Goal: Communication & Community: Answer question/provide support

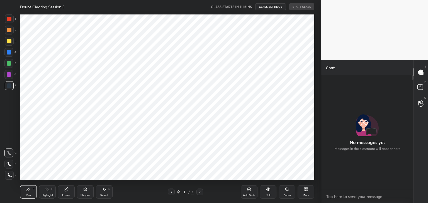
scroll to position [2, 2]
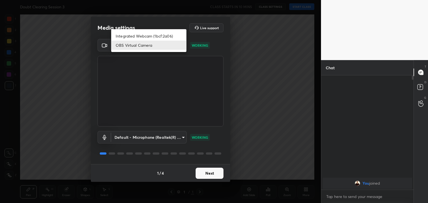
click at [182, 49] on body "1 2 3 4 5 6 7 C X Z C X Z E E Erase all H H Doubt Clearing Session 3 CLASS STAR…" at bounding box center [214, 101] width 428 height 203
click at [172, 33] on li "Integrated Webcam (1bcf:2a06)" at bounding box center [148, 35] width 75 height 9
type input "7c3fd53f26da4c5bec6cbc5b47a9803a0a5ee086da8ac8d13dead6eec4270d4c"
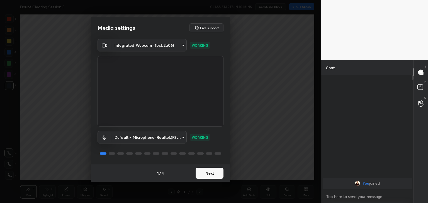
click at [215, 176] on button "Next" at bounding box center [210, 173] width 28 height 11
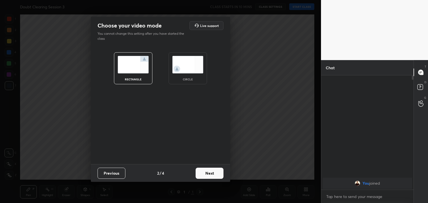
click at [196, 63] on img at bounding box center [187, 65] width 31 height 18
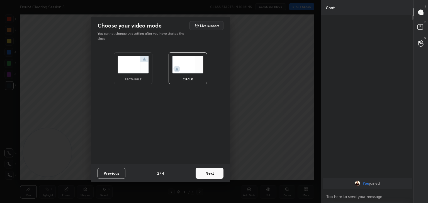
scroll to position [127, 91]
click at [211, 178] on button "Next" at bounding box center [210, 173] width 28 height 11
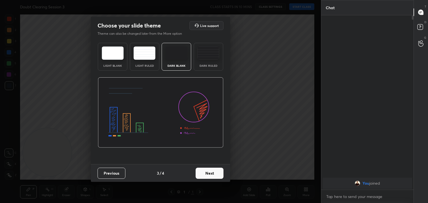
click at [211, 178] on button "Next" at bounding box center [210, 173] width 28 height 11
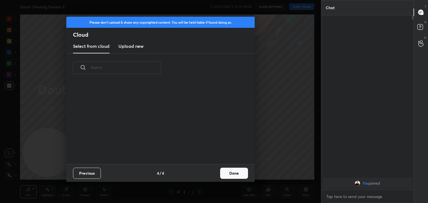
scroll to position [82, 179]
click at [237, 169] on button "Done" at bounding box center [234, 173] width 28 height 11
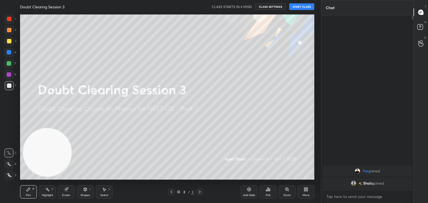
click at [299, 8] on button "START CLASS" at bounding box center [301, 6] width 25 height 7
click at [247, 8] on span "mute" at bounding box center [247, 7] width 8 height 4
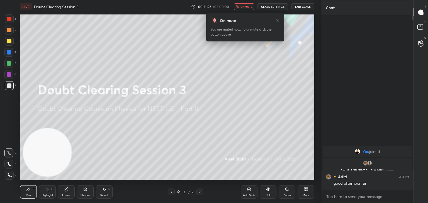
click at [422, 30] on icon at bounding box center [421, 28] width 10 height 10
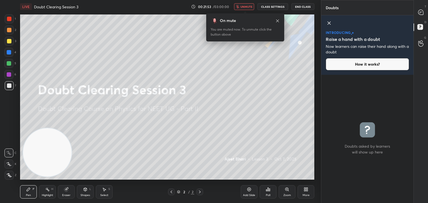
click at [328, 22] on icon at bounding box center [329, 23] width 7 height 7
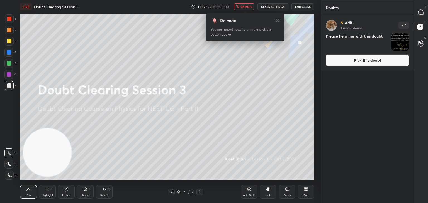
click at [400, 42] on img "grid" at bounding box center [400, 41] width 17 height 17
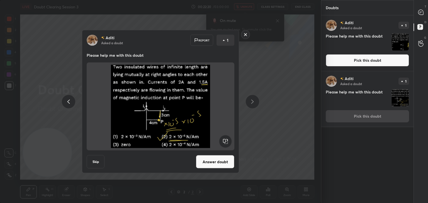
click at [171, 110] on img at bounding box center [160, 107] width 134 height 84
click at [212, 162] on button "Answer doubt" at bounding box center [215, 162] width 38 height 13
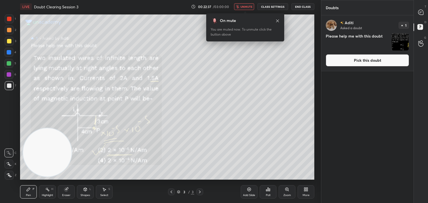
click at [248, 8] on span "unmute" at bounding box center [247, 7] width 12 height 4
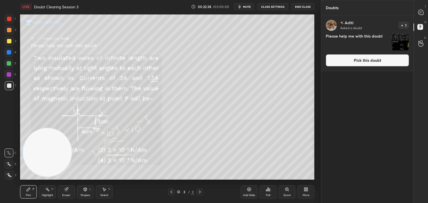
click at [422, 15] on icon at bounding box center [421, 12] width 6 height 6
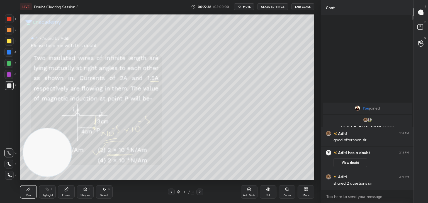
scroll to position [173, 91]
click at [6, 164] on div at bounding box center [8, 164] width 9 height 9
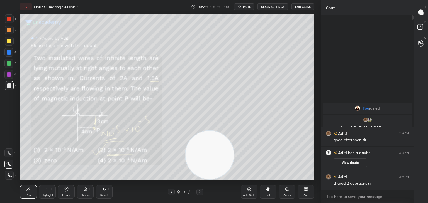
click at [6, 21] on div at bounding box center [9, 18] width 9 height 9
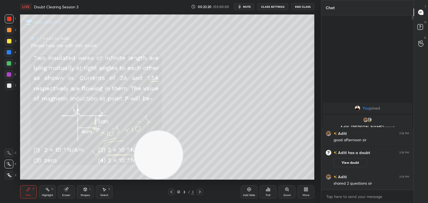
click at [48, 187] on div "Highlight H" at bounding box center [47, 192] width 17 height 13
click at [71, 187] on div "Eraser" at bounding box center [66, 192] width 17 height 13
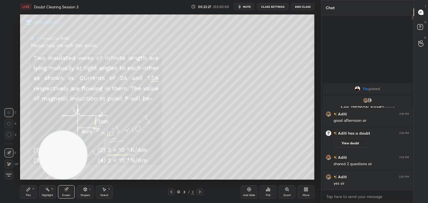
click at [36, 190] on div "Pen P" at bounding box center [28, 192] width 17 height 13
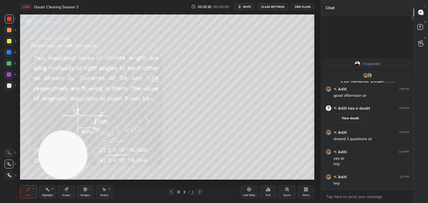
click at [245, 8] on span "mute" at bounding box center [247, 7] width 8 height 4
click at [417, 27] on rect at bounding box center [419, 27] width 5 height 5
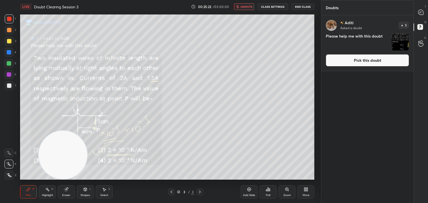
click at [400, 42] on img "grid" at bounding box center [400, 41] width 17 height 17
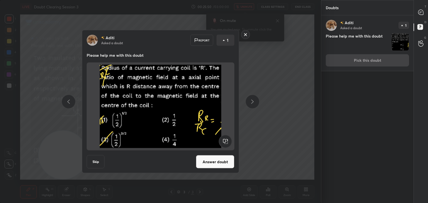
click at [179, 86] on img at bounding box center [160, 107] width 134 height 84
click at [422, 14] on icon at bounding box center [420, 12] width 5 height 5
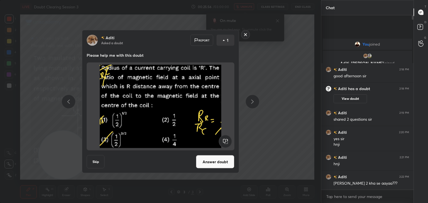
click at [246, 36] on rect at bounding box center [245, 34] width 9 height 9
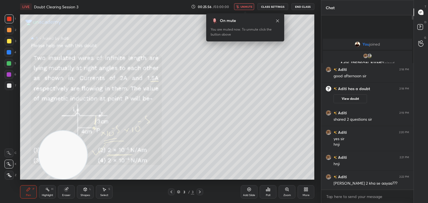
click at [278, 20] on icon at bounding box center [277, 21] width 4 height 4
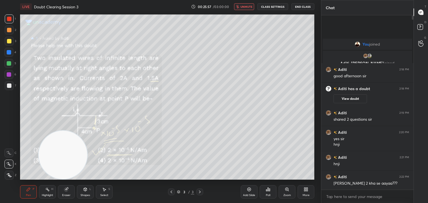
click at [249, 6] on span "unmute" at bounding box center [247, 7] width 12 height 4
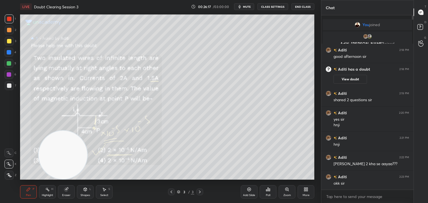
click at [250, 4] on button "mute" at bounding box center [244, 6] width 20 height 7
click at [416, 29] on icon at bounding box center [421, 28] width 10 height 10
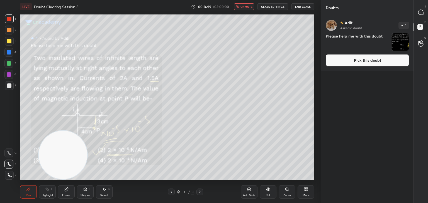
click at [406, 41] on img "grid" at bounding box center [400, 41] width 17 height 17
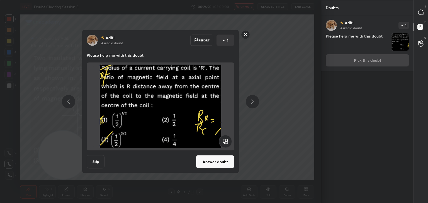
click at [196, 76] on img at bounding box center [160, 107] width 134 height 84
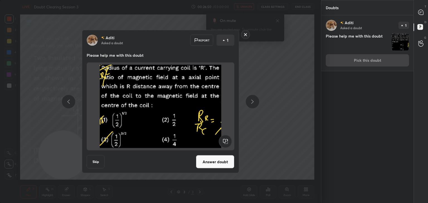
click at [196, 76] on img at bounding box center [160, 107] width 134 height 84
click at [222, 163] on button "Answer doubt" at bounding box center [215, 162] width 38 height 13
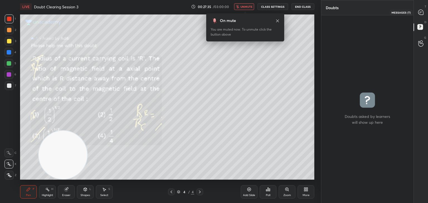
click at [421, 16] on div at bounding box center [421, 12] width 11 height 10
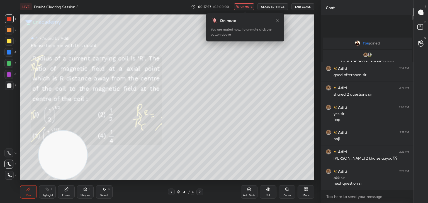
click at [249, 7] on span "unmute" at bounding box center [247, 7] width 12 height 4
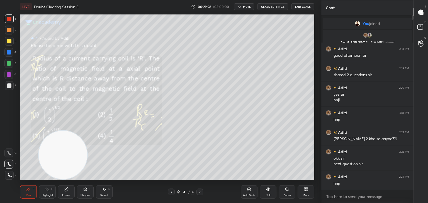
click at [243, 191] on div "Add Slide" at bounding box center [249, 192] width 17 height 13
click at [171, 192] on icon at bounding box center [172, 192] width 2 height 3
click at [200, 192] on icon at bounding box center [200, 192] width 4 height 4
click at [173, 188] on div "Pen P Highlight H Eraser Shapes L Select S 5 / 5 Add Slide Poll Zoom More" at bounding box center [167, 192] width 294 height 22
click at [172, 192] on icon at bounding box center [171, 192] width 4 height 4
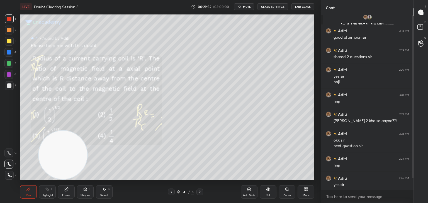
scroll to position [18, 0]
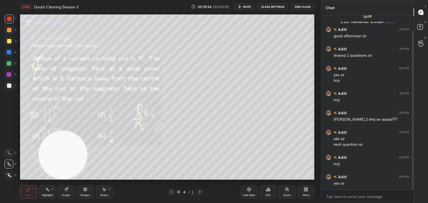
click at [200, 190] on icon at bounding box center [200, 192] width 4 height 4
click at [170, 193] on icon at bounding box center [171, 192] width 4 height 4
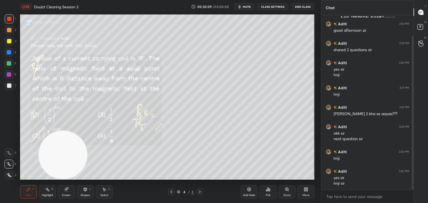
click at [198, 193] on icon at bounding box center [200, 192] width 4 height 4
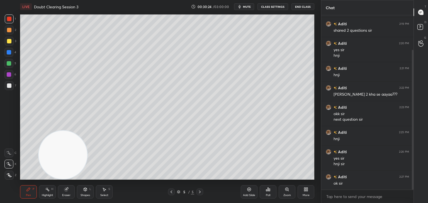
click at [172, 193] on icon at bounding box center [171, 192] width 4 height 4
click at [200, 192] on icon at bounding box center [200, 192] width 2 height 3
click at [173, 191] on icon at bounding box center [171, 192] width 4 height 4
click at [199, 193] on icon at bounding box center [200, 192] width 4 height 4
click at [171, 195] on div at bounding box center [171, 192] width 7 height 7
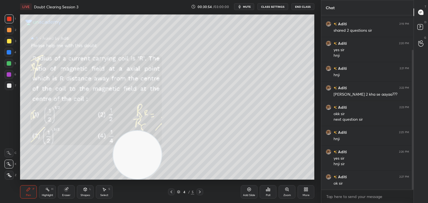
scroll to position [48, 0]
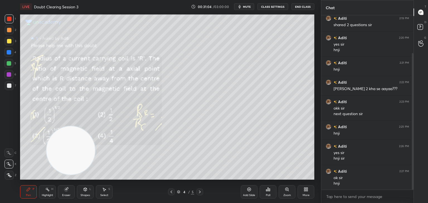
click at [171, 193] on icon at bounding box center [171, 192] width 4 height 4
click at [171, 194] on icon at bounding box center [171, 192] width 4 height 4
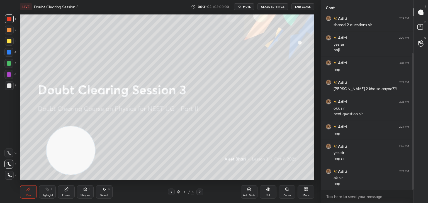
scroll to position [54, 0]
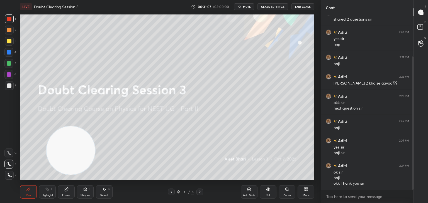
click at [250, 7] on span "mute" at bounding box center [247, 7] width 8 height 4
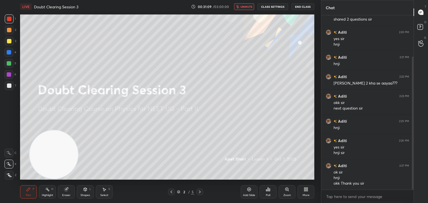
click at [7, 82] on div at bounding box center [9, 85] width 9 height 9
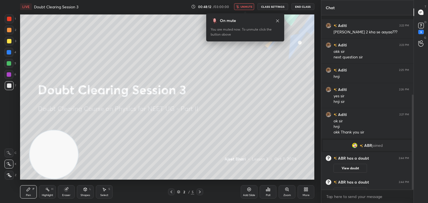
scroll to position [146, 0]
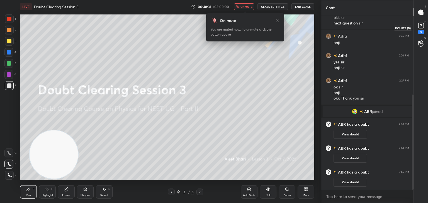
click at [419, 27] on rect at bounding box center [420, 25] width 5 height 5
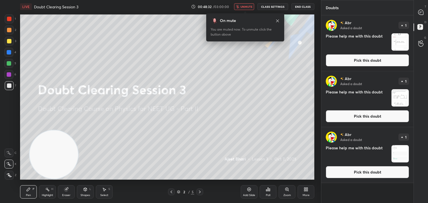
click at [403, 41] on img "grid" at bounding box center [400, 41] width 17 height 17
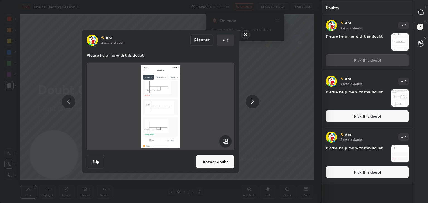
click at [404, 96] on img "grid" at bounding box center [400, 97] width 17 height 17
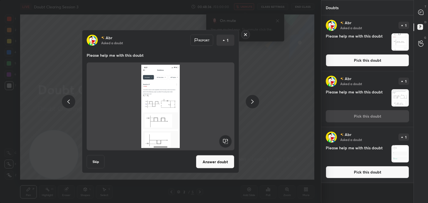
click at [400, 151] on img "grid" at bounding box center [400, 153] width 17 height 17
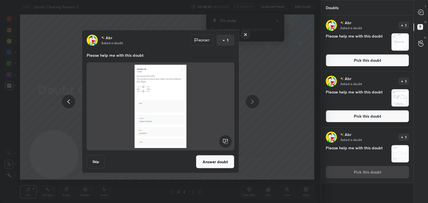
click at [401, 100] on img "grid" at bounding box center [400, 97] width 17 height 17
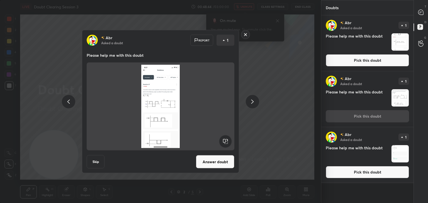
click at [229, 162] on button "Answer doubt" at bounding box center [215, 162] width 38 height 13
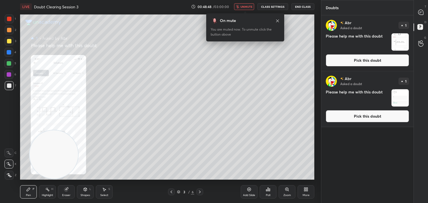
click at [428, 14] on div "T Messages (T)" at bounding box center [421, 12] width 14 height 16
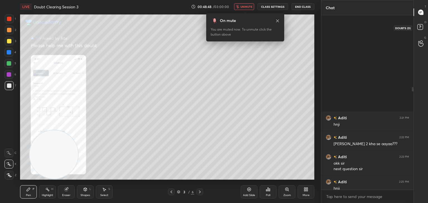
scroll to position [173, 91]
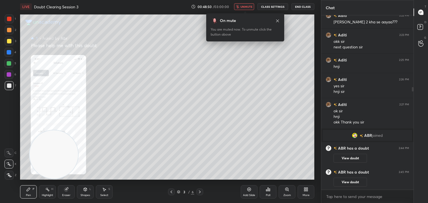
click at [286, 195] on div "Zoom" at bounding box center [287, 195] width 8 height 3
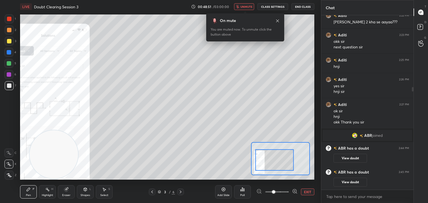
click at [295, 191] on icon at bounding box center [295, 192] width 6 height 6
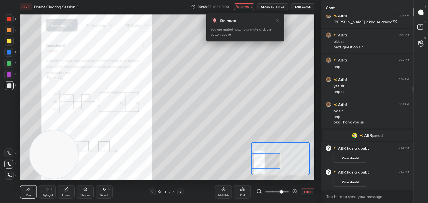
click at [295, 190] on icon at bounding box center [295, 192] width 4 height 4
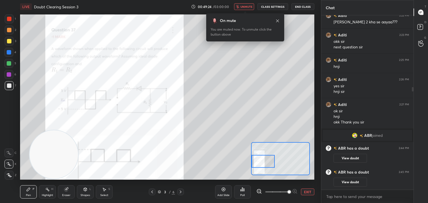
click at [244, 8] on span "unmute" at bounding box center [247, 7] width 12 height 4
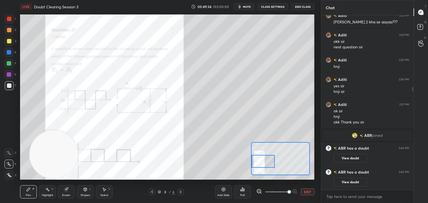
click at [13, 17] on div at bounding box center [9, 18] width 9 height 9
click at [8, 154] on icon at bounding box center [8, 153] width 5 height 4
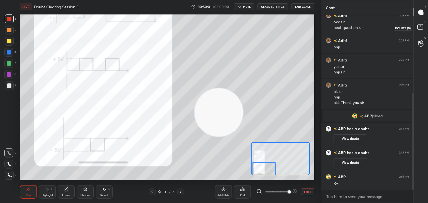
click at [419, 26] on rect at bounding box center [419, 27] width 5 height 5
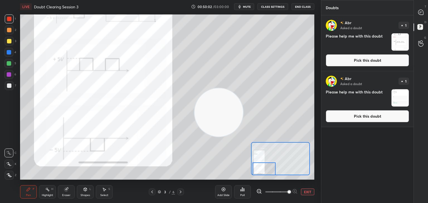
click at [399, 43] on img "grid" at bounding box center [400, 41] width 17 height 17
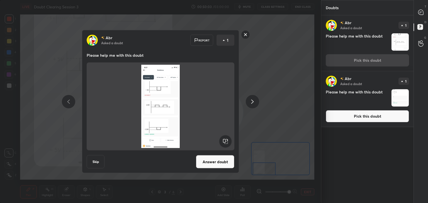
click at [220, 162] on button "Answer doubt" at bounding box center [215, 162] width 38 height 13
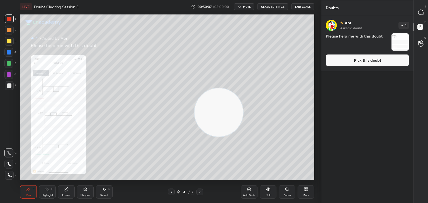
click at [422, 16] on div at bounding box center [421, 12] width 11 height 10
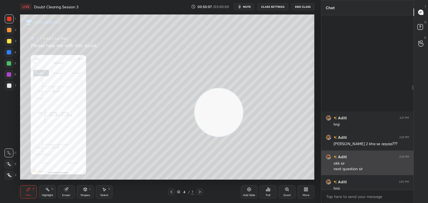
scroll to position [173, 91]
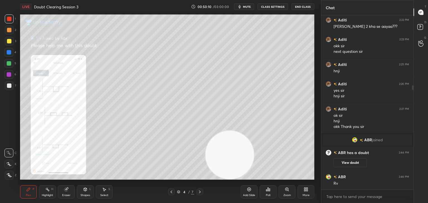
click at [291, 189] on div "Zoom" at bounding box center [287, 192] width 17 height 13
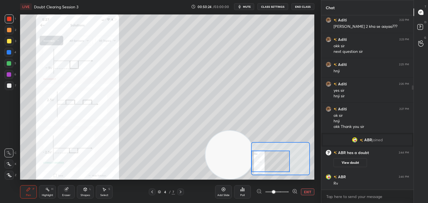
click at [85, 180] on div "Setting up your live class Poll for secs No correct answer Start poll" at bounding box center [167, 97] width 299 height 168
click at [154, 194] on icon at bounding box center [152, 192] width 4 height 4
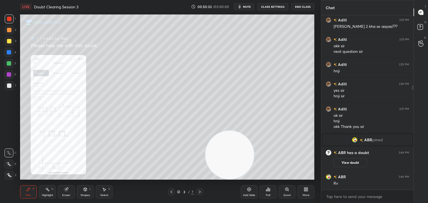
click at [154, 194] on div "3 / 7" at bounding box center [185, 192] width 110 height 7
click at [287, 193] on div "Zoom" at bounding box center [287, 192] width 17 height 13
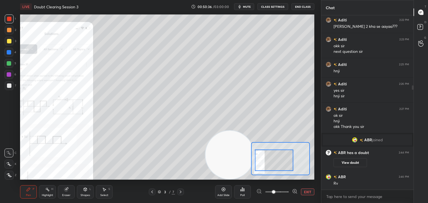
click at [294, 189] on div "Add Slide Poll EXIT" at bounding box center [264, 192] width 99 height 31
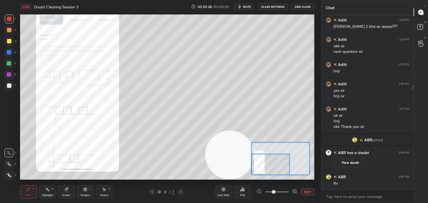
click at [294, 190] on icon at bounding box center [295, 192] width 6 height 6
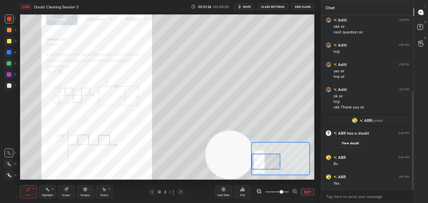
scroll to position [157, 0]
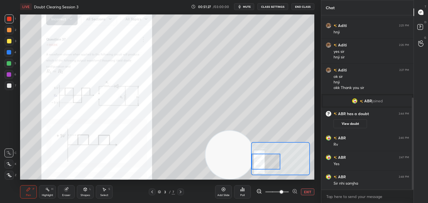
click at [67, 195] on div "Eraser" at bounding box center [66, 195] width 8 height 3
click at [9, 175] on span "Erase all" at bounding box center [9, 176] width 8 height 4
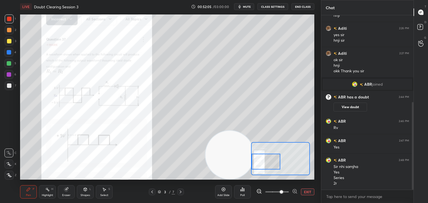
scroll to position [179, 0]
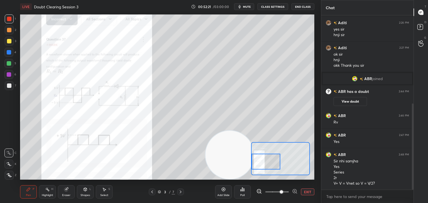
click at [185, 192] on div "3 / 7" at bounding box center [167, 192] width 98 height 7
click at [182, 193] on icon at bounding box center [180, 192] width 4 height 4
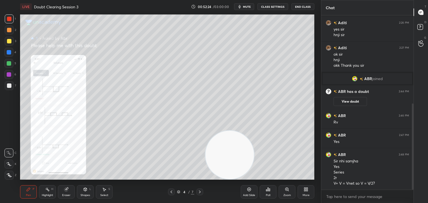
click at [56, 185] on div "Pen P Highlight H Eraser Shapes L Select S 4 / 7 Add Slide Poll Zoom More" at bounding box center [167, 192] width 294 height 22
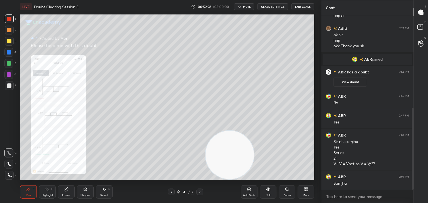
click at [244, 6] on span "mute" at bounding box center [247, 7] width 8 height 4
click at [423, 28] on icon at bounding box center [421, 28] width 10 height 10
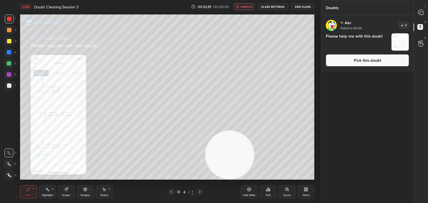
click at [400, 38] on img "grid" at bounding box center [400, 41] width 17 height 17
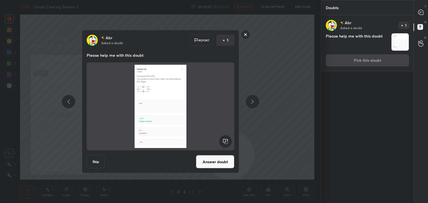
click at [224, 159] on button "Answer doubt" at bounding box center [215, 162] width 38 height 13
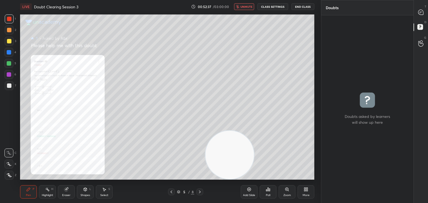
click at [285, 193] on div "Zoom" at bounding box center [287, 192] width 17 height 13
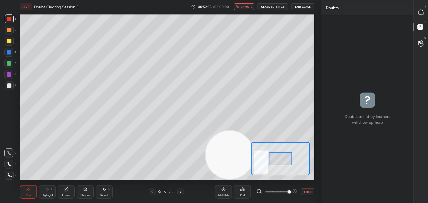
click at [288, 194] on span at bounding box center [289, 192] width 3 height 3
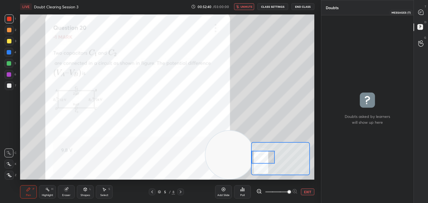
click at [420, 11] on icon at bounding box center [420, 12] width 5 height 5
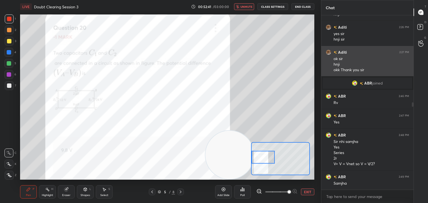
scroll to position [173, 91]
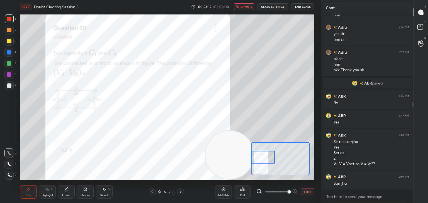
click at [245, 5] on span "unmute" at bounding box center [247, 7] width 12 height 4
click at [308, 193] on button "EXIT" at bounding box center [307, 192] width 13 height 7
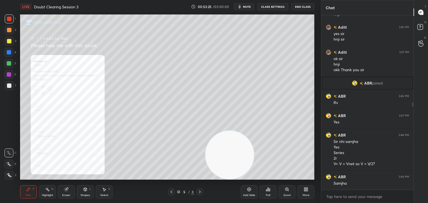
click at [287, 191] on icon at bounding box center [286, 189] width 3 height 3
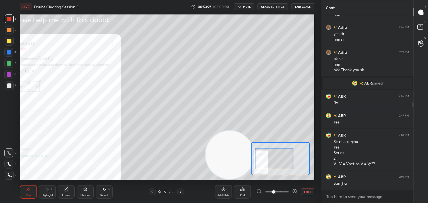
click at [293, 191] on icon at bounding box center [295, 192] width 4 height 4
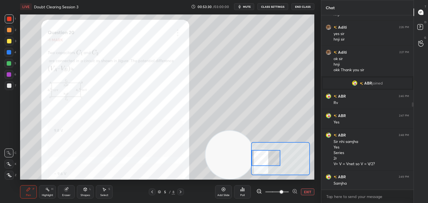
click at [294, 190] on icon at bounding box center [295, 192] width 4 height 4
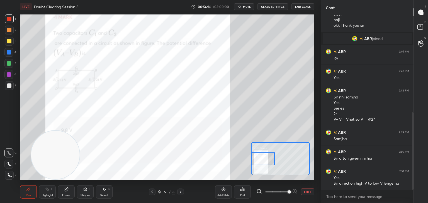
scroll to position [239, 0]
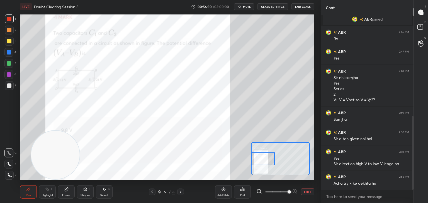
click at [310, 193] on button "EXIT" at bounding box center [307, 192] width 13 height 7
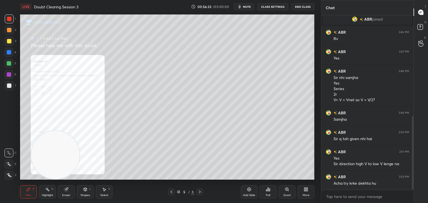
click at [172, 192] on icon at bounding box center [171, 192] width 4 height 4
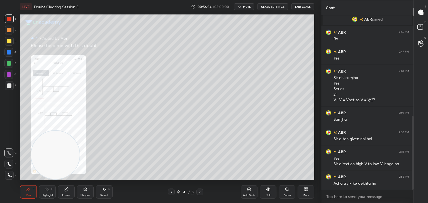
click at [173, 194] on icon at bounding box center [171, 192] width 4 height 4
click at [173, 195] on div at bounding box center [171, 192] width 7 height 7
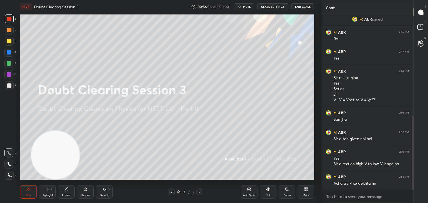
click at [242, 6] on icon "button" at bounding box center [239, 6] width 4 height 4
click at [9, 86] on div at bounding box center [9, 86] width 4 height 4
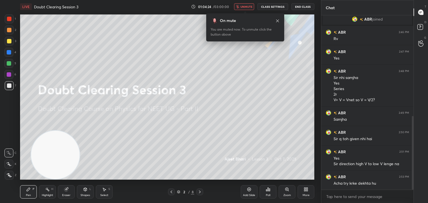
scroll to position [258, 0]
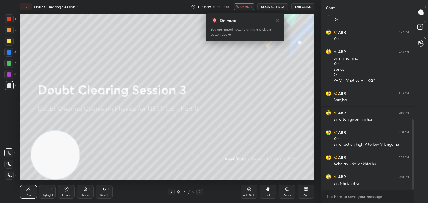
click at [249, 7] on span "unmute" at bounding box center [247, 7] width 12 height 4
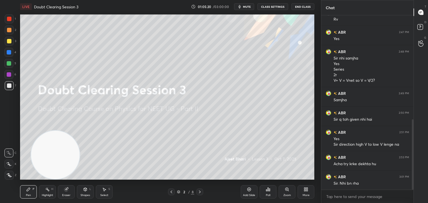
click at [198, 190] on icon at bounding box center [200, 192] width 4 height 4
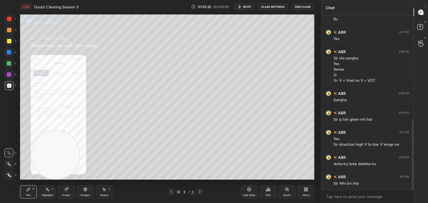
click at [200, 193] on icon at bounding box center [200, 192] width 4 height 4
click at [200, 191] on icon at bounding box center [200, 192] width 4 height 4
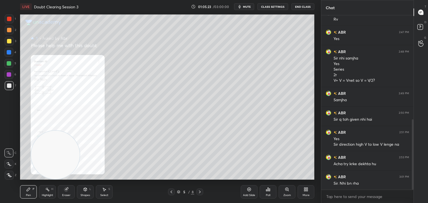
click at [197, 191] on div at bounding box center [199, 192] width 7 height 7
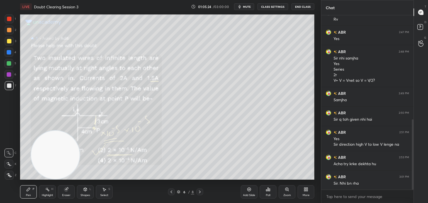
click at [168, 192] on div at bounding box center [171, 192] width 7 height 7
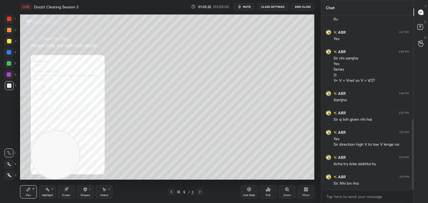
click at [293, 191] on div "Zoom" at bounding box center [287, 192] width 17 height 13
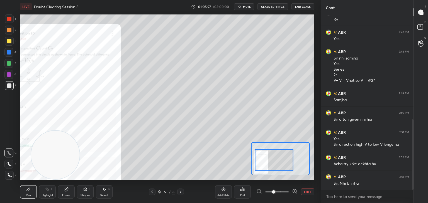
click at [296, 191] on icon at bounding box center [295, 192] width 6 height 6
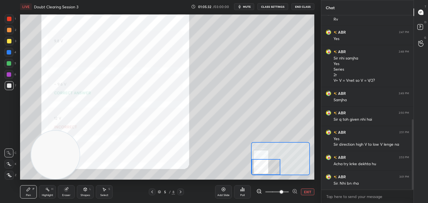
click at [13, 20] on div at bounding box center [9, 18] width 9 height 9
click at [295, 192] on icon at bounding box center [295, 192] width 6 height 6
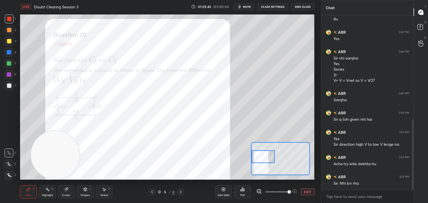
click at [70, 199] on div "Pen P Highlight H Eraser Shapes L Select S 5 / 8 Add Slide Poll EXIT" at bounding box center [167, 192] width 294 height 22
click at [65, 190] on icon at bounding box center [66, 190] width 4 height 4
click at [4, 181] on div "1 2 3 4 5 6 7 C X Z C X Z E E Erase all H H LIVE Doubt Clearing Session 3 01:05…" at bounding box center [158, 101] width 317 height 203
click at [17, 173] on div "E E Erase all" at bounding box center [11, 163] width 14 height 33
click at [6, 178] on span "Erase all" at bounding box center [9, 176] width 8 height 4
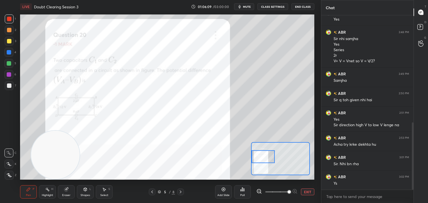
scroll to position [297, 0]
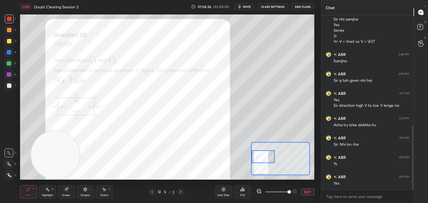
click at [260, 191] on icon at bounding box center [259, 192] width 6 height 6
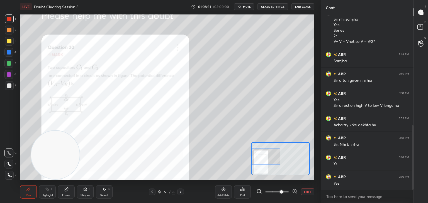
click at [308, 192] on button "EXIT" at bounding box center [307, 192] width 13 height 7
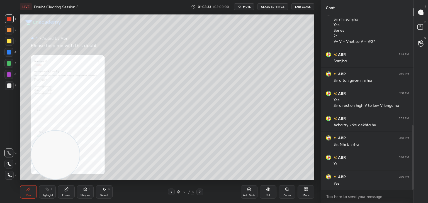
click at [288, 192] on icon at bounding box center [287, 190] width 4 height 4
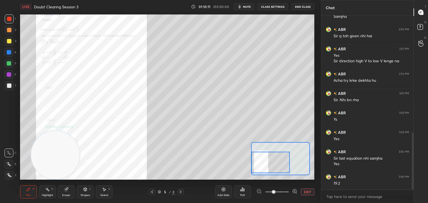
scroll to position [361, 0]
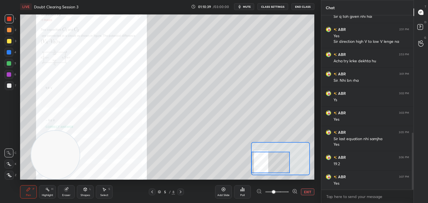
click at [307, 192] on button "EXIT" at bounding box center [307, 192] width 13 height 7
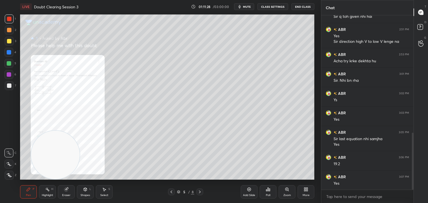
click at [289, 189] on icon at bounding box center [287, 190] width 4 height 4
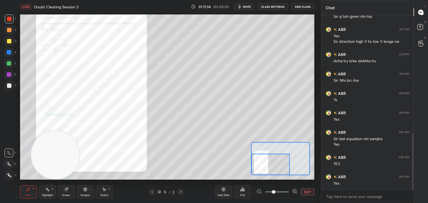
click at [310, 192] on button "EXIT" at bounding box center [307, 192] width 13 height 7
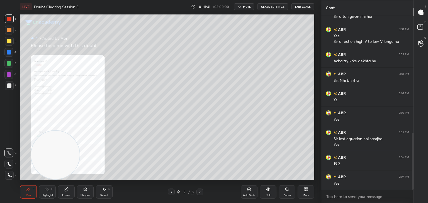
click at [241, 7] on icon "button" at bounding box center [240, 6] width 3 height 3
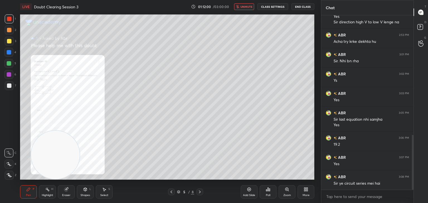
click at [243, 6] on span "unmute" at bounding box center [247, 7] width 12 height 4
click at [289, 190] on icon at bounding box center [287, 190] width 4 height 4
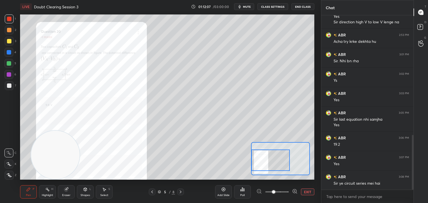
click at [297, 190] on icon at bounding box center [295, 192] width 6 height 6
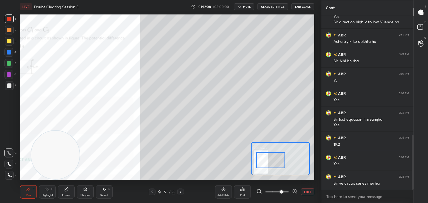
click at [293, 191] on icon at bounding box center [295, 192] width 6 height 6
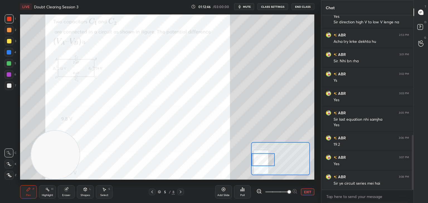
click at [245, 7] on span "mute" at bounding box center [247, 7] width 8 height 4
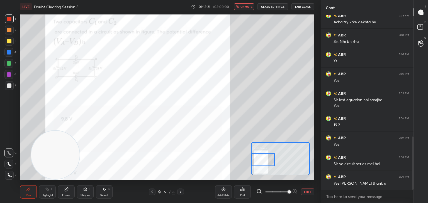
click at [152, 194] on icon at bounding box center [152, 192] width 4 height 4
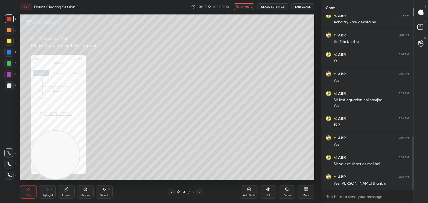
click at [173, 192] on icon at bounding box center [171, 192] width 4 height 4
click at [172, 192] on icon at bounding box center [171, 192] width 4 height 4
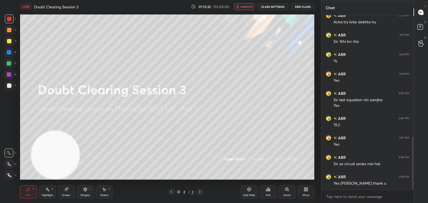
click at [172, 192] on icon at bounding box center [171, 192] width 4 height 4
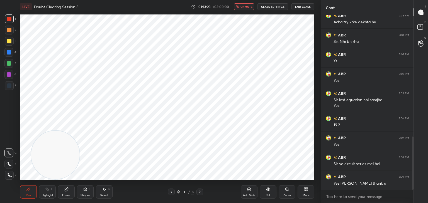
click at [198, 193] on icon at bounding box center [200, 192] width 4 height 4
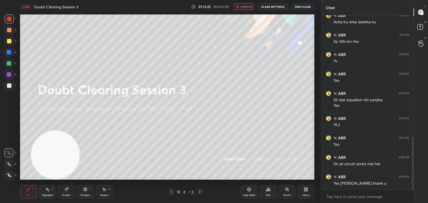
click at [12, 86] on div at bounding box center [9, 85] width 9 height 9
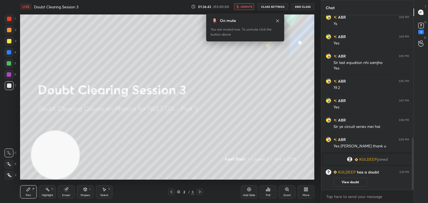
scroll to position [411, 0]
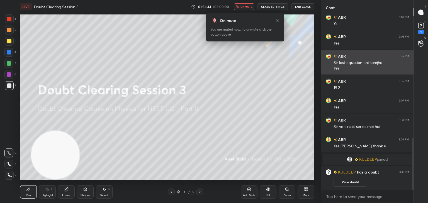
click at [367, 76] on div "ABR 3:06 PM 19.2" at bounding box center [367, 84] width 92 height 19
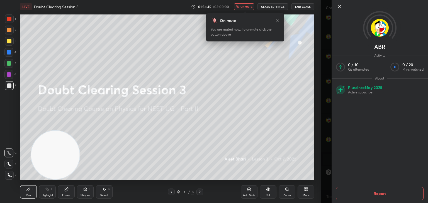
scroll to position [435, 0]
click at [338, 6] on icon at bounding box center [339, 6] width 7 height 7
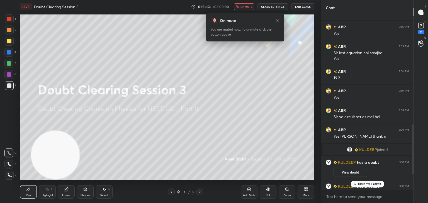
scroll to position [462, 0]
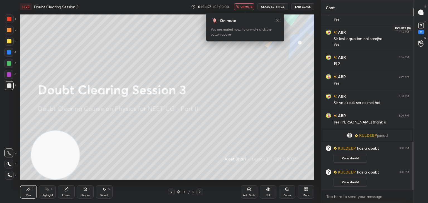
click at [423, 26] on rect at bounding box center [420, 25] width 5 height 5
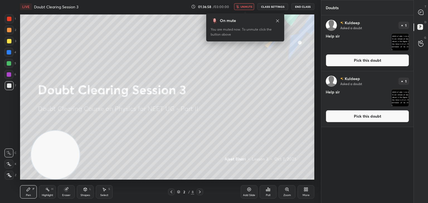
click at [405, 44] on img "grid" at bounding box center [400, 41] width 17 height 17
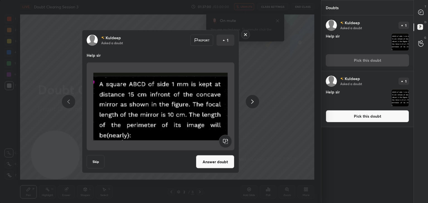
click at [178, 111] on img at bounding box center [160, 107] width 134 height 84
click at [401, 98] on img "grid" at bounding box center [400, 97] width 17 height 17
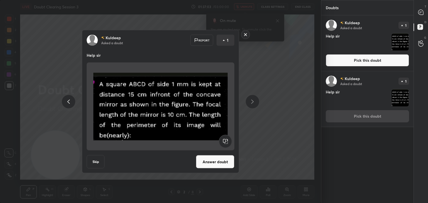
click at [403, 38] on img "grid" at bounding box center [400, 41] width 17 height 17
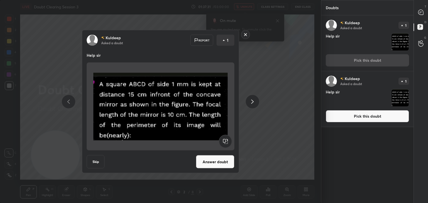
click at [217, 103] on img at bounding box center [160, 107] width 134 height 84
click at [419, 14] on icon at bounding box center [420, 12] width 5 height 5
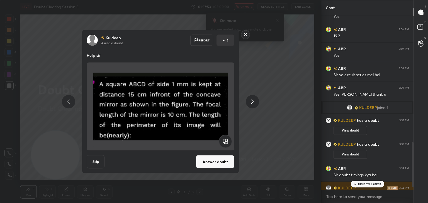
scroll to position [501, 0]
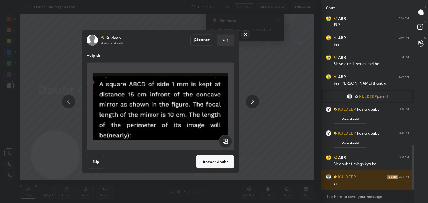
click at [248, 81] on div "[PERSON_NAME] Asked a doubt Report 1 Help sir Skip Answer doubt" at bounding box center [160, 102] width 211 height 144
click at [216, 162] on button "Answer doubt" at bounding box center [215, 162] width 38 height 13
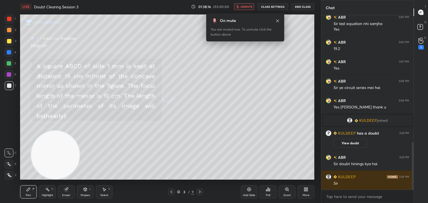
scroll to position [467, 0]
click at [249, 9] on button "unmute" at bounding box center [244, 6] width 20 height 7
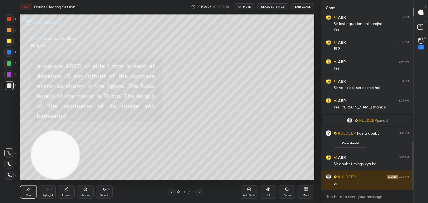
click at [64, 194] on div "Eraser" at bounding box center [66, 195] width 8 height 3
click at [11, 165] on icon at bounding box center [9, 164] width 4 height 5
click at [28, 191] on icon at bounding box center [28, 189] width 3 height 3
click at [420, 42] on icon at bounding box center [420, 41] width 5 height 6
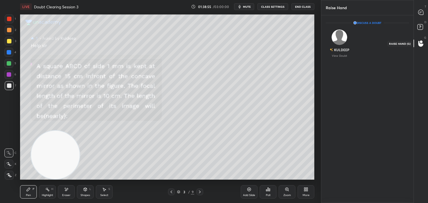
scroll to position [2, 2]
click at [415, 30] on div "D Doubts (D)" at bounding box center [421, 28] width 14 height 16
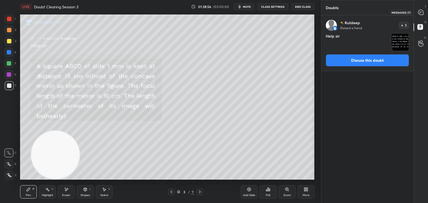
click at [422, 16] on div at bounding box center [421, 12] width 11 height 10
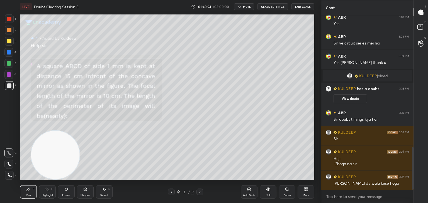
scroll to position [541, 0]
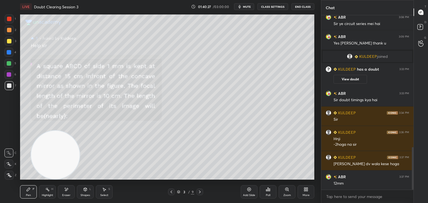
click at [248, 191] on icon at bounding box center [249, 190] width 4 height 4
click at [169, 192] on div at bounding box center [171, 192] width 7 height 7
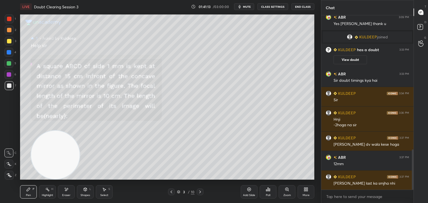
scroll to position [580, 0]
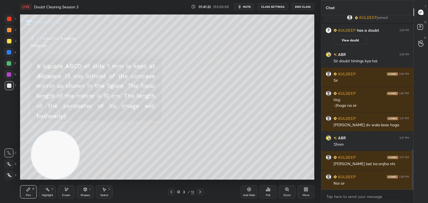
click at [68, 192] on icon at bounding box center [66, 190] width 4 height 5
click at [27, 193] on div "Pen P" at bounding box center [28, 192] width 17 height 13
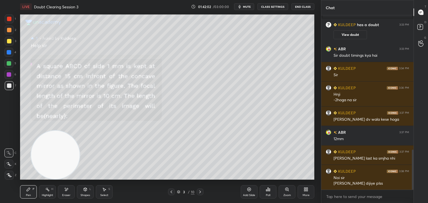
scroll to position [609, 0]
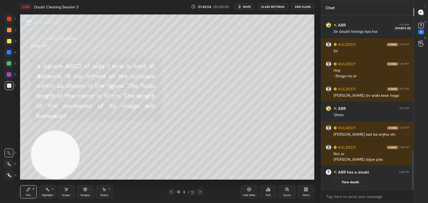
click at [422, 27] on rect at bounding box center [420, 25] width 5 height 5
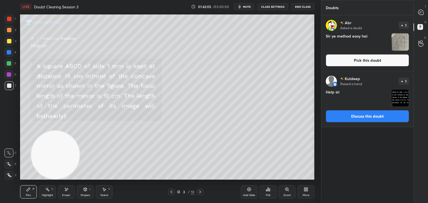
click at [405, 38] on img "grid" at bounding box center [400, 41] width 17 height 17
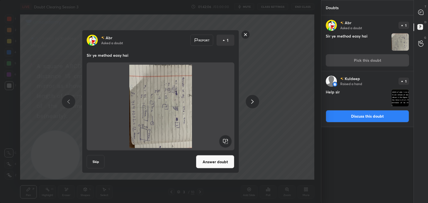
click at [226, 140] on rect at bounding box center [225, 141] width 13 height 13
click at [225, 140] on rect at bounding box center [225, 141] width 13 height 13
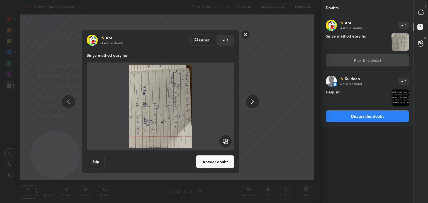
click at [225, 140] on rect at bounding box center [225, 141] width 13 height 13
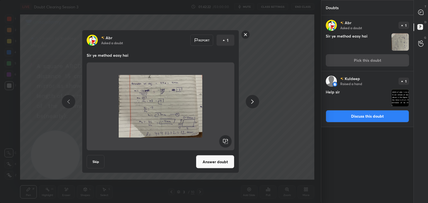
click at [244, 36] on rect at bounding box center [245, 34] width 9 height 9
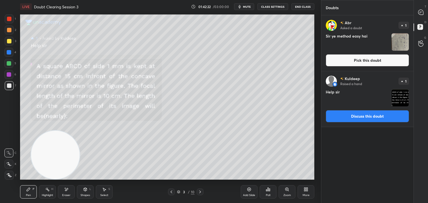
click at [422, 10] on icon at bounding box center [420, 12] width 5 height 5
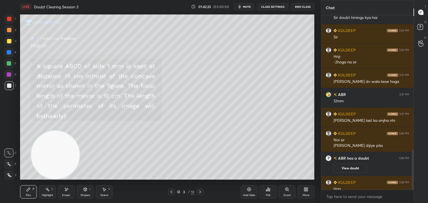
scroll to position [612, 0]
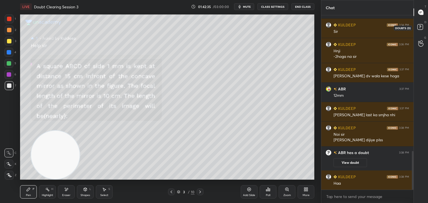
click at [420, 28] on icon at bounding box center [420, 27] width 2 height 2
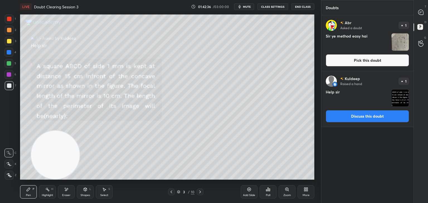
click at [399, 44] on img "grid" at bounding box center [400, 41] width 17 height 17
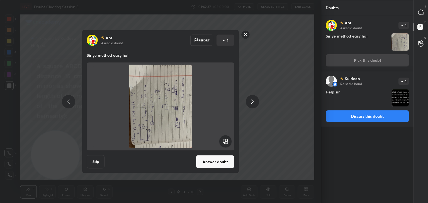
click at [229, 140] on rect at bounding box center [225, 141] width 13 height 13
click at [227, 140] on rect at bounding box center [225, 141] width 13 height 13
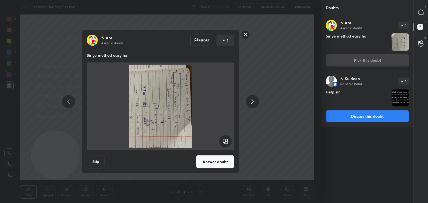
click at [227, 140] on rect at bounding box center [225, 141] width 13 height 13
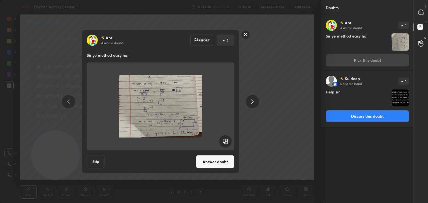
click at [225, 157] on button "Answer doubt" at bounding box center [215, 162] width 38 height 13
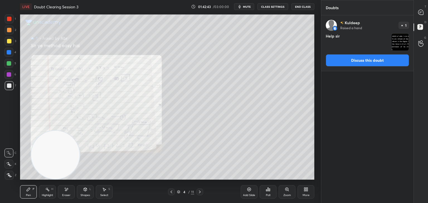
click at [288, 190] on icon at bounding box center [287, 190] width 4 height 4
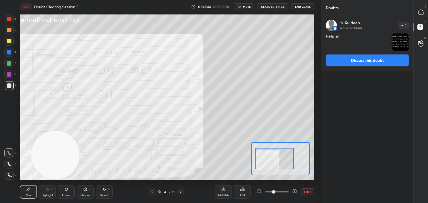
click at [266, 168] on div at bounding box center [275, 158] width 38 height 21
click at [421, 15] on icon at bounding box center [420, 12] width 5 height 5
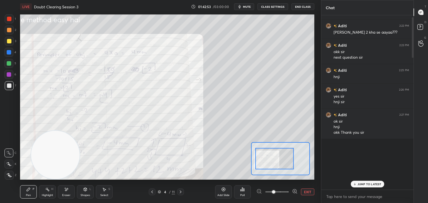
scroll to position [0, 0]
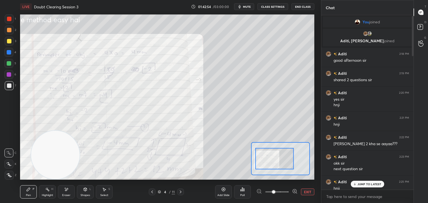
click at [377, 181] on div "JUMP TO LATEST" at bounding box center [367, 184] width 33 height 7
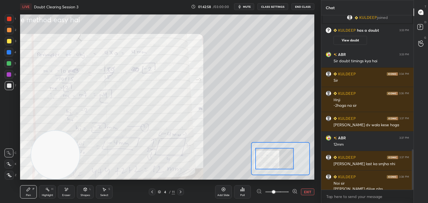
click at [7, 19] on div at bounding box center [9, 18] width 9 height 9
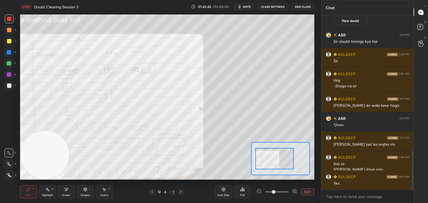
click at [250, 7] on span "mute" at bounding box center [247, 7] width 8 height 4
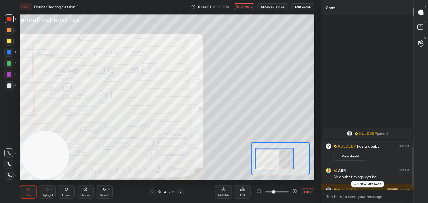
scroll to position [605, 0]
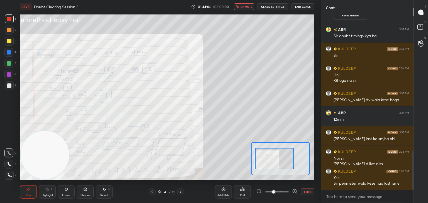
click at [239, 8] on icon "button" at bounding box center [237, 6] width 3 height 3
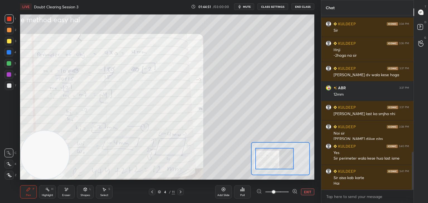
scroll to position [635, 0]
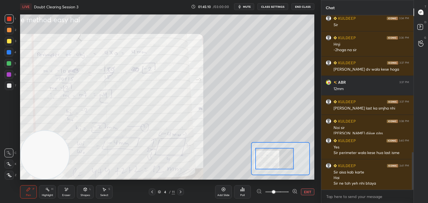
click at [250, 3] on div "LIVE Doubt Clearing Session 3 01:45:10 / 03:00:00 mute CLASS SETTINGS End Class" at bounding box center [167, 6] width 294 height 13
click at [249, 6] on span "mute" at bounding box center [247, 7] width 8 height 4
click at [151, 193] on icon at bounding box center [152, 192] width 4 height 4
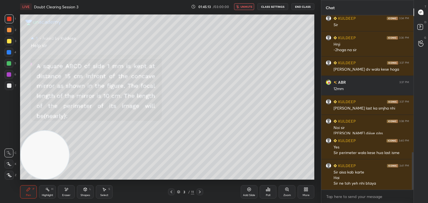
click at [172, 191] on icon at bounding box center [172, 192] width 2 height 3
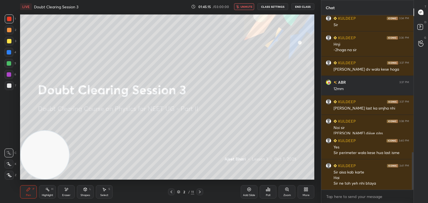
click at [10, 90] on div at bounding box center [9, 85] width 9 height 9
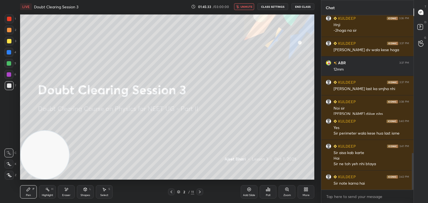
click at [198, 192] on icon at bounding box center [200, 192] width 4 height 4
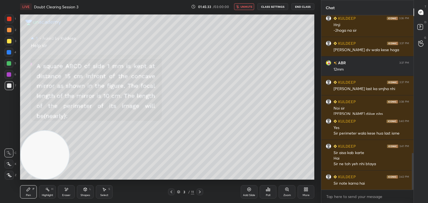
click at [200, 195] on div at bounding box center [199, 192] width 7 height 7
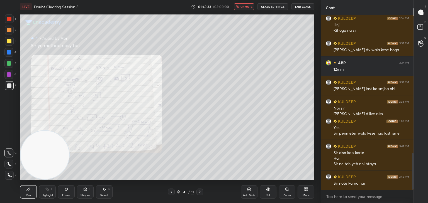
click at [200, 194] on icon at bounding box center [200, 192] width 4 height 4
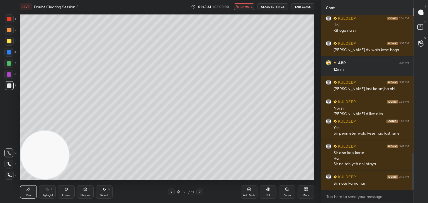
click at [171, 193] on icon at bounding box center [172, 192] width 2 height 3
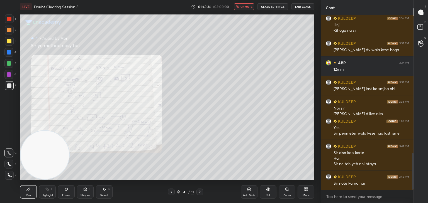
click at [65, 195] on div "Eraser" at bounding box center [66, 195] width 8 height 3
click at [6, 175] on span "Erase all" at bounding box center [9, 176] width 8 height 4
click at [288, 190] on icon at bounding box center [286, 189] width 3 height 3
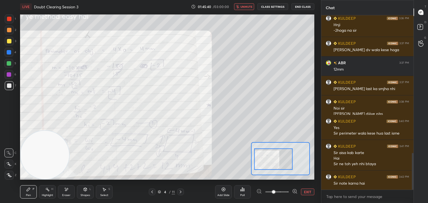
click at [296, 191] on icon at bounding box center [295, 192] width 6 height 6
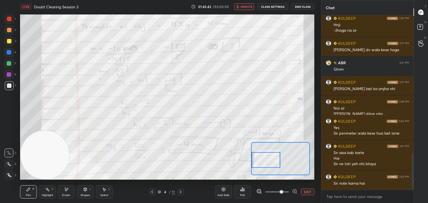
click at [259, 192] on icon at bounding box center [259, 192] width 6 height 6
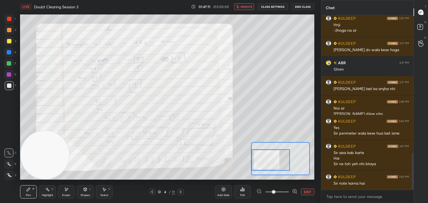
scroll to position [674, 0]
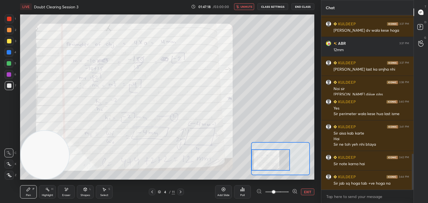
click at [243, 6] on span "unmute" at bounding box center [247, 7] width 12 height 4
click at [246, 7] on span "mute" at bounding box center [247, 7] width 8 height 4
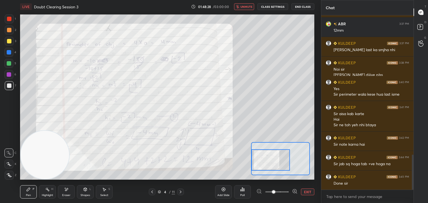
click at [152, 192] on icon at bounding box center [152, 192] width 4 height 4
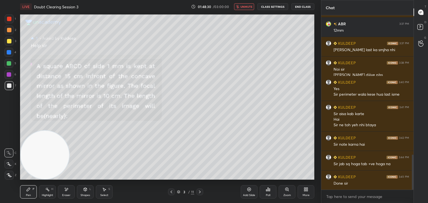
click at [172, 194] on icon at bounding box center [171, 192] width 4 height 4
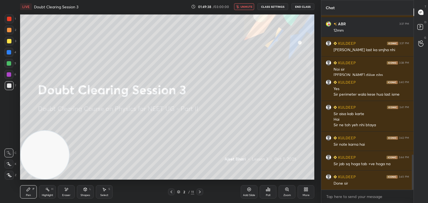
scroll to position [724, 0]
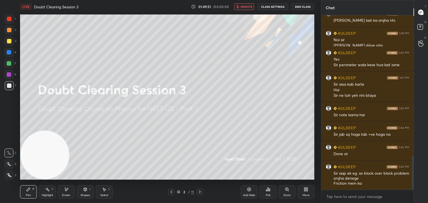
click at [247, 9] on button "unmute" at bounding box center [244, 6] width 20 height 7
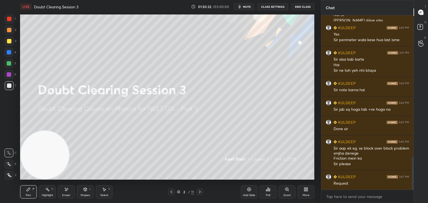
scroll to position [754, 0]
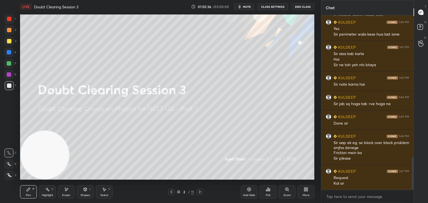
click at [70, 190] on div "Eraser" at bounding box center [66, 192] width 17 height 13
click at [30, 195] on div "Pen" at bounding box center [28, 195] width 5 height 3
click at [68, 189] on icon at bounding box center [66, 190] width 4 height 5
click at [247, 11] on div "LIVE Doubt Clearing Session 3 01:50:49 / 03:00:00 mute CLASS SETTINGS End Class" at bounding box center [167, 6] width 294 height 13
click at [242, 8] on icon "button" at bounding box center [239, 6] width 4 height 4
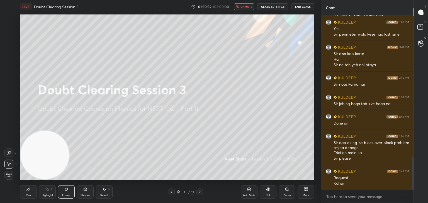
click at [32, 192] on div "Pen P" at bounding box center [28, 192] width 17 height 13
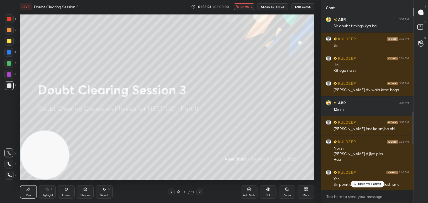
scroll to position [771, 0]
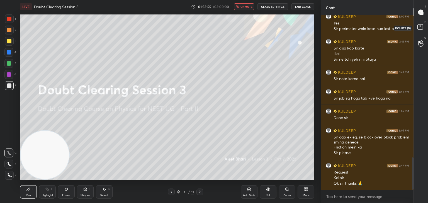
click at [423, 29] on icon at bounding box center [421, 28] width 10 height 10
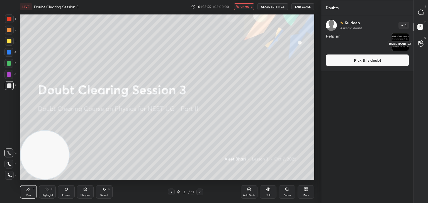
click at [419, 43] on icon at bounding box center [420, 44] width 5 height 6
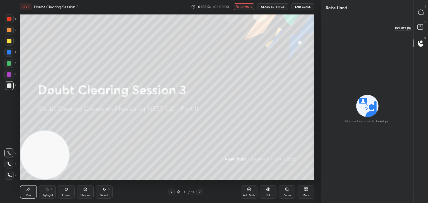
click at [416, 31] on icon at bounding box center [421, 28] width 10 height 10
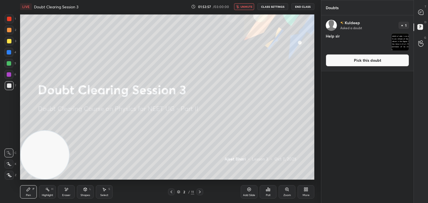
click at [408, 39] on img "grid" at bounding box center [400, 41] width 17 height 17
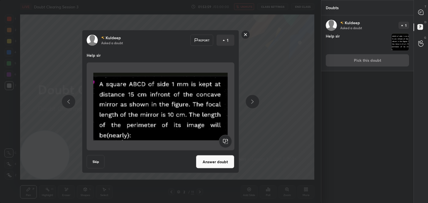
click at [220, 163] on button "Answer doubt" at bounding box center [215, 162] width 38 height 13
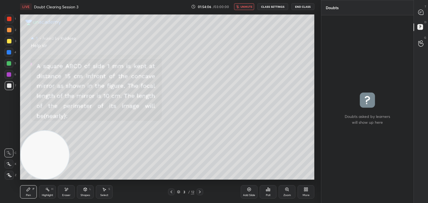
click at [171, 192] on icon at bounding box center [172, 192] width 2 height 3
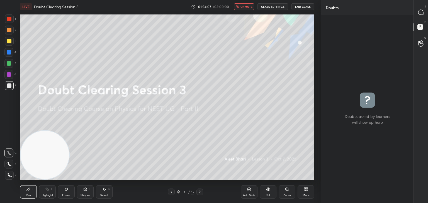
click at [171, 192] on icon at bounding box center [171, 192] width 4 height 4
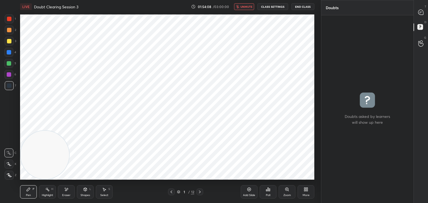
click at [200, 192] on icon at bounding box center [200, 192] width 4 height 4
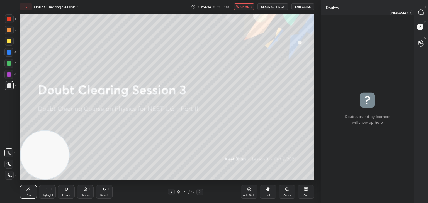
click at [418, 15] on icon at bounding box center [421, 12] width 6 height 6
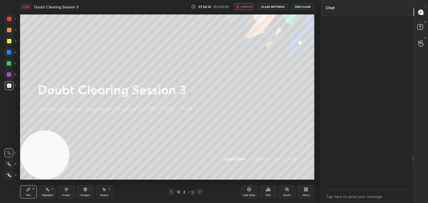
scroll to position [173, 91]
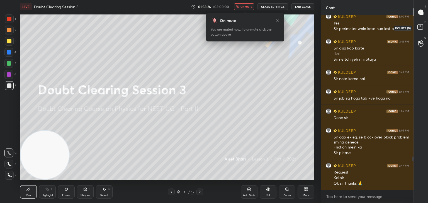
click at [419, 25] on rect at bounding box center [419, 27] width 5 height 5
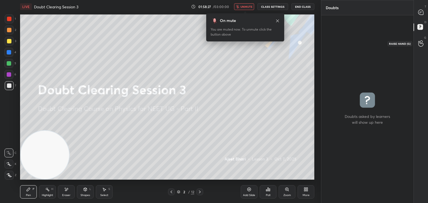
click at [419, 43] on icon at bounding box center [420, 43] width 5 height 6
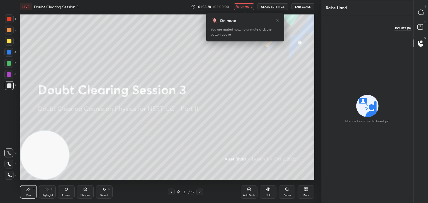
click at [420, 26] on icon at bounding box center [420, 27] width 2 height 2
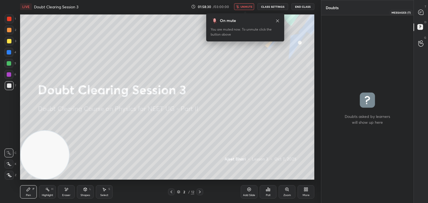
click at [422, 15] on div at bounding box center [421, 12] width 11 height 10
type textarea "x"
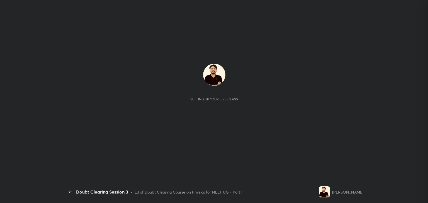
scroll to position [536, 0]
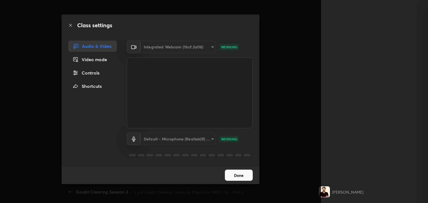
click at [241, 175] on button "Done" at bounding box center [239, 175] width 28 height 11
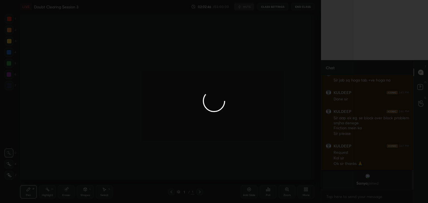
scroll to position [168, 299]
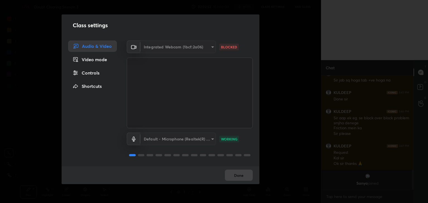
click at [107, 61] on div "Video mode" at bounding box center [92, 59] width 48 height 11
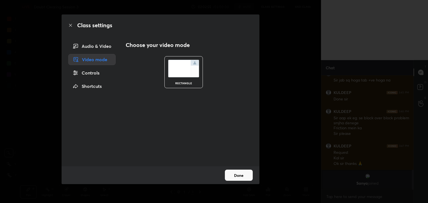
click at [105, 48] on div "Audio & Video" at bounding box center [91, 46] width 47 height 11
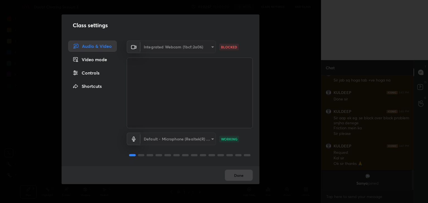
click at [243, 175] on div "Done" at bounding box center [161, 176] width 198 height 18
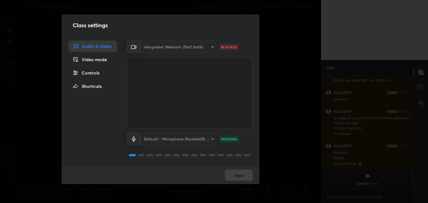
click at [243, 175] on div "Done" at bounding box center [161, 176] width 198 height 18
drag, startPoint x: 243, startPoint y: 175, endPoint x: 204, endPoint y: -13, distance: 191.6
click at [204, 0] on html "1 2 3 4 5 6 7 C X Z C X Z E E Erase all H H LIVE Doubt Clearing Session 3 02:02…" at bounding box center [214, 0] width 428 height 0
click at [197, 46] on div "Integrated Webcam (1bcf:2a06)" at bounding box center [178, 47] width 76 height 13
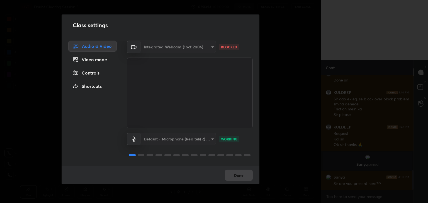
click at [107, 62] on div "Video mode" at bounding box center [92, 59] width 48 height 11
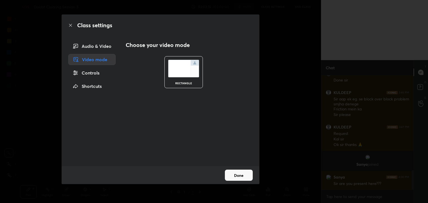
click at [281, 116] on div "Class settings Audio & Video Video mode Controls Shortcuts Choose your video mo…" at bounding box center [160, 101] width 321 height 203
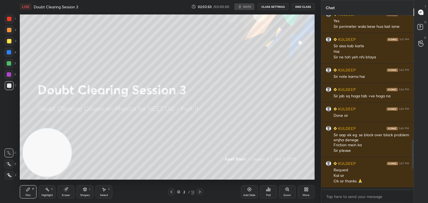
scroll to position [27702, 27572]
click at [246, 7] on span "mute" at bounding box center [247, 7] width 8 height 4
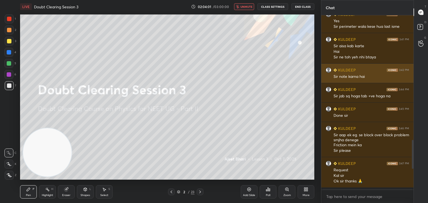
scroll to position [550, 0]
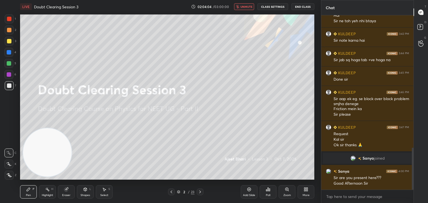
click at [247, 4] on button "unmute" at bounding box center [244, 6] width 20 height 7
click at [244, 9] on button "mute" at bounding box center [244, 6] width 20 height 7
click at [246, 10] on div "LIVE Doubt Clearing Session 3 02:04:12 / 03:00:00 unmute CLASS SETTINGS End Cla…" at bounding box center [167, 6] width 294 height 13
click at [250, 5] on span "unmute" at bounding box center [247, 7] width 12 height 4
click at [425, 26] on icon at bounding box center [421, 28] width 10 height 10
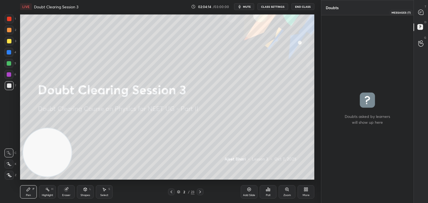
click at [423, 12] on icon at bounding box center [420, 12] width 5 height 5
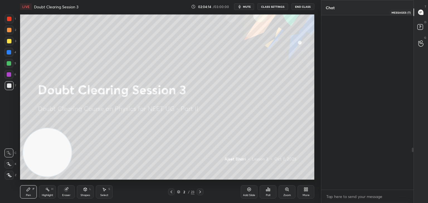
scroll to position [173, 91]
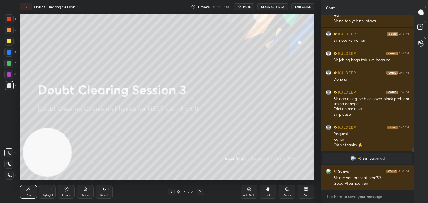
click at [247, 5] on span "mute" at bounding box center [247, 7] width 8 height 4
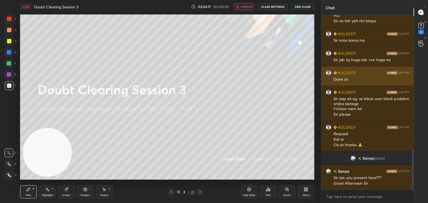
scroll to position [574, 0]
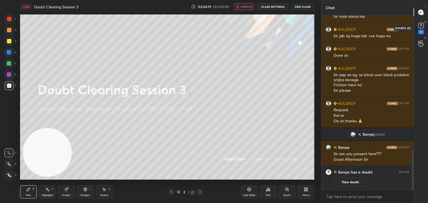
click at [421, 27] on rect at bounding box center [420, 25] width 5 height 5
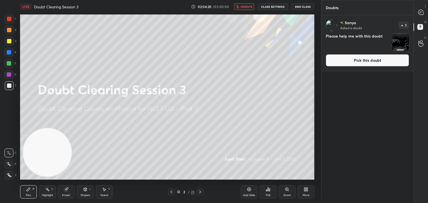
click at [404, 41] on img "grid" at bounding box center [400, 41] width 17 height 17
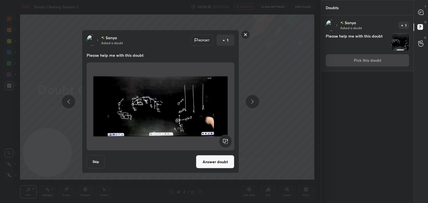
click at [211, 161] on button "Answer doubt" at bounding box center [215, 162] width 38 height 13
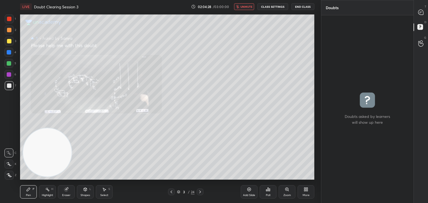
click at [249, 6] on span "unmute" at bounding box center [247, 7] width 12 height 4
click at [415, 14] on div "T Messages (T)" at bounding box center [421, 12] width 14 height 16
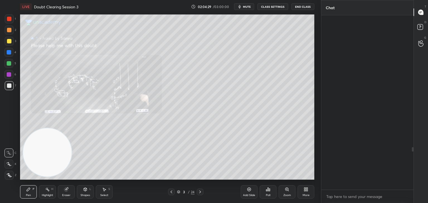
scroll to position [173, 91]
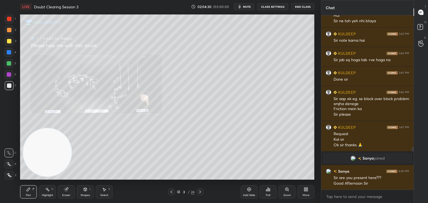
click at [286, 189] on icon at bounding box center [286, 189] width 3 height 3
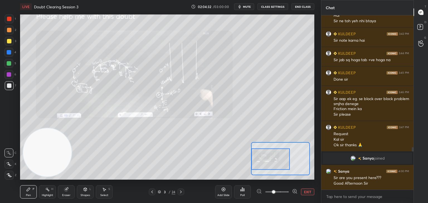
click at [295, 189] on icon at bounding box center [295, 192] width 6 height 6
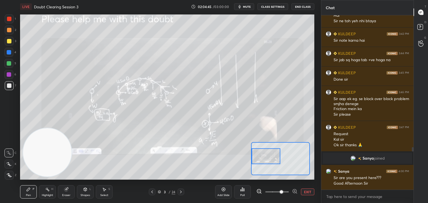
scroll to position [561, 0]
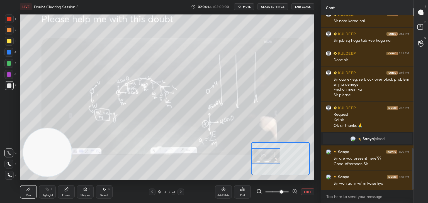
click at [14, 22] on div "1" at bounding box center [10, 18] width 11 height 9
click at [297, 192] on icon at bounding box center [295, 192] width 6 height 6
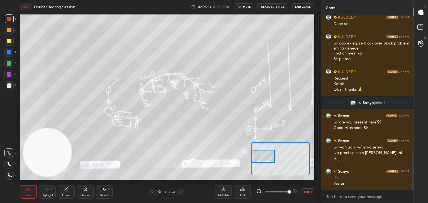
scroll to position [603, 0]
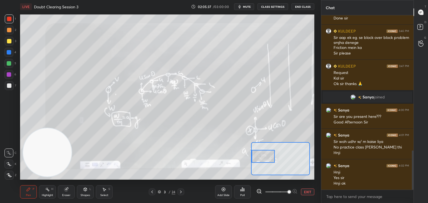
click at [245, 8] on span "mute" at bounding box center [247, 7] width 8 height 4
click at [421, 29] on rect at bounding box center [419, 27] width 5 height 5
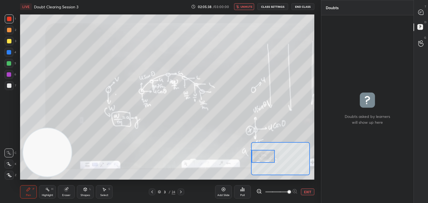
click at [421, 11] on icon at bounding box center [420, 12] width 5 height 5
type textarea "x"
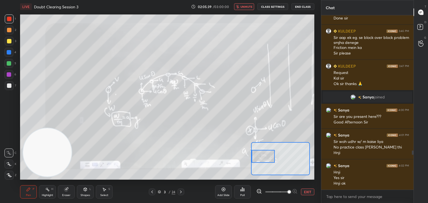
scroll to position [609, 0]
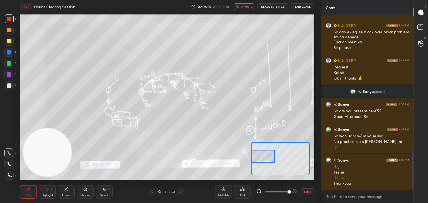
click at [275, 6] on button "CLASS SETTINGS" at bounding box center [273, 6] width 31 height 7
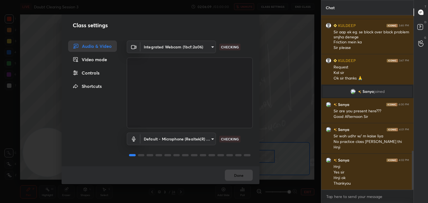
click at [206, 46] on body "1 2 3 4 5 6 7 C X Z C X Z E E Erase all H H LIVE Doubt Clearing Session 3 02:06…" at bounding box center [214, 101] width 428 height 203
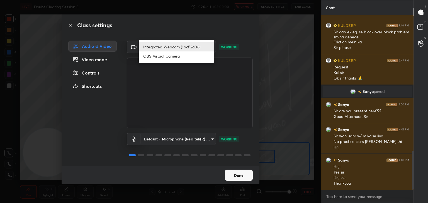
click at [194, 59] on li "OBS Virtual Camera" at bounding box center [176, 56] width 75 height 9
type input "889879248d0b6758d724dc4bcff9741df188e53608b896468338d84c33752845"
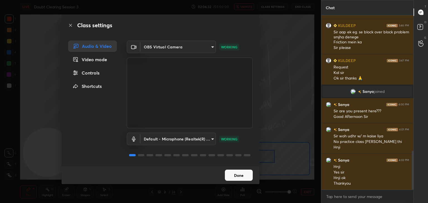
click at [246, 173] on button "Done" at bounding box center [239, 175] width 28 height 11
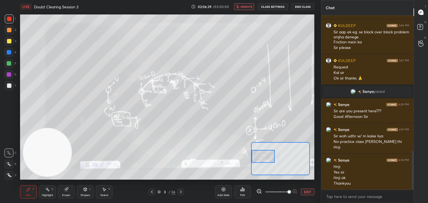
click at [152, 192] on icon at bounding box center [152, 192] width 4 height 4
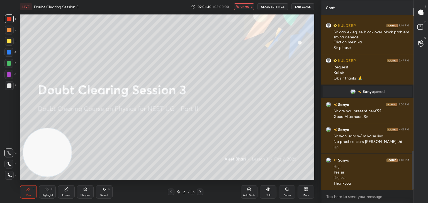
click at [171, 194] on icon at bounding box center [171, 192] width 4 height 4
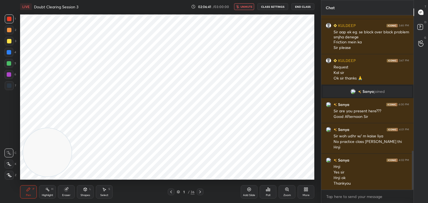
click at [202, 194] on icon at bounding box center [200, 192] width 4 height 4
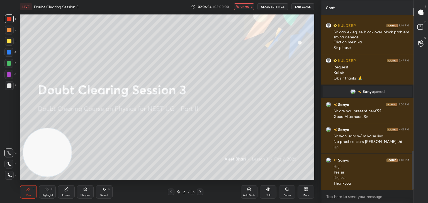
click at [6, 89] on div at bounding box center [9, 85] width 9 height 9
